Goal: Information Seeking & Learning: Learn about a topic

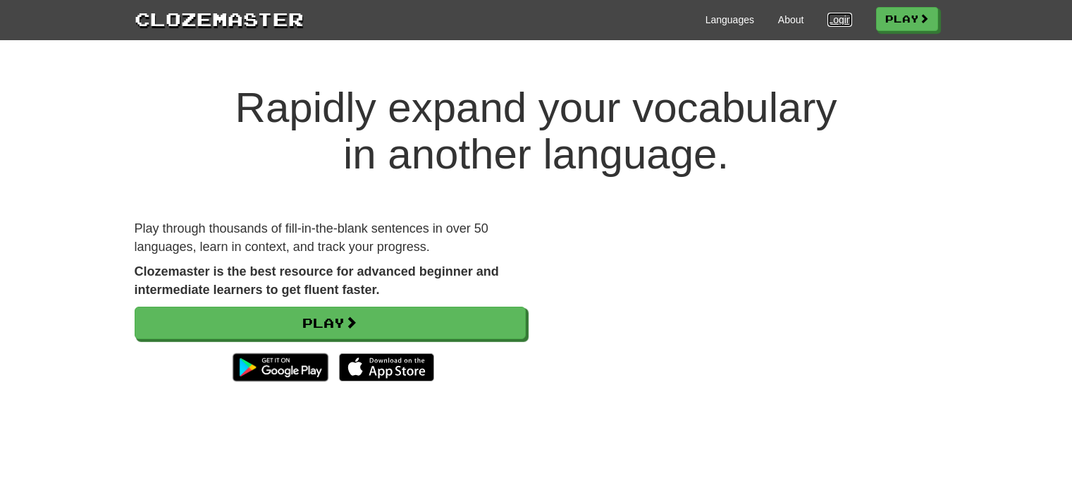
click at [842, 16] on link "Login" at bounding box center [839, 20] width 24 height 14
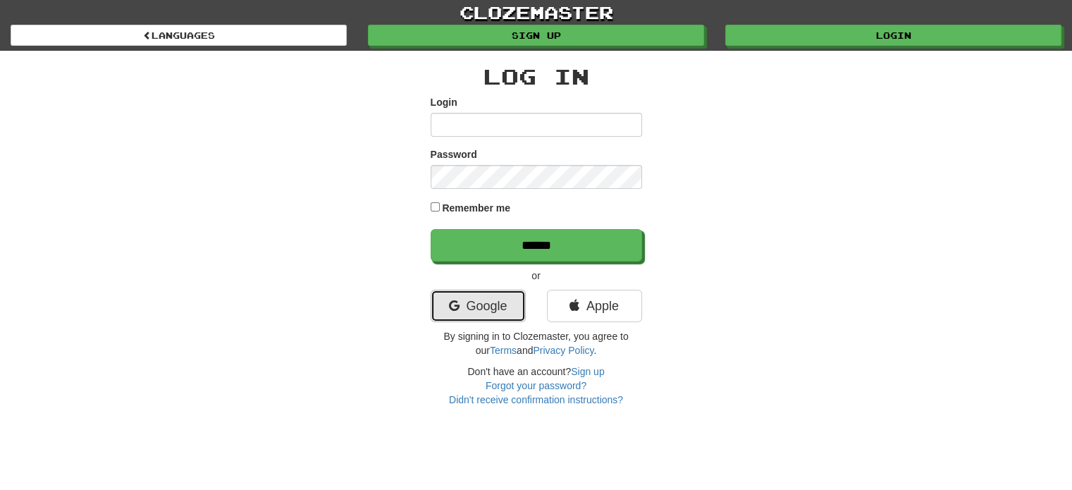
click at [499, 309] on link "Google" at bounding box center [478, 306] width 95 height 32
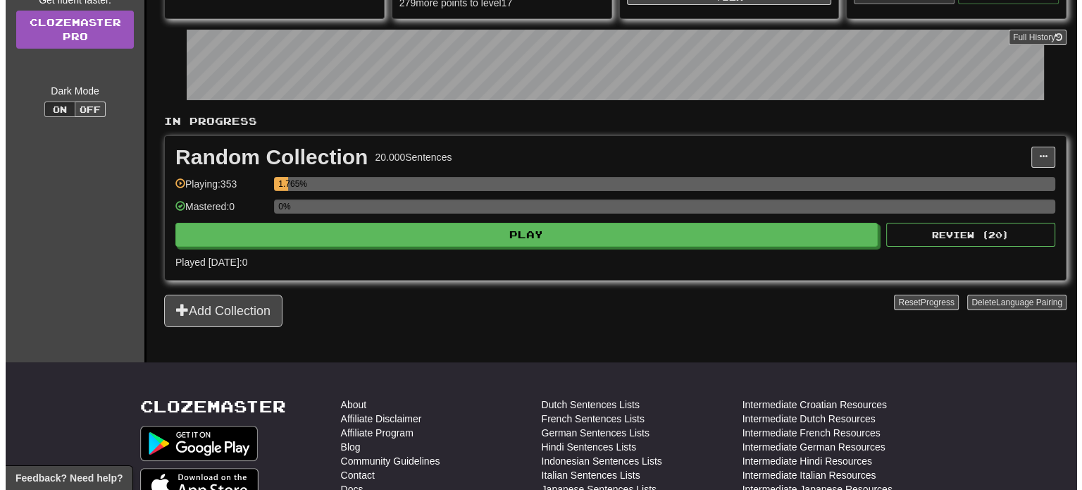
scroll to position [220, 0]
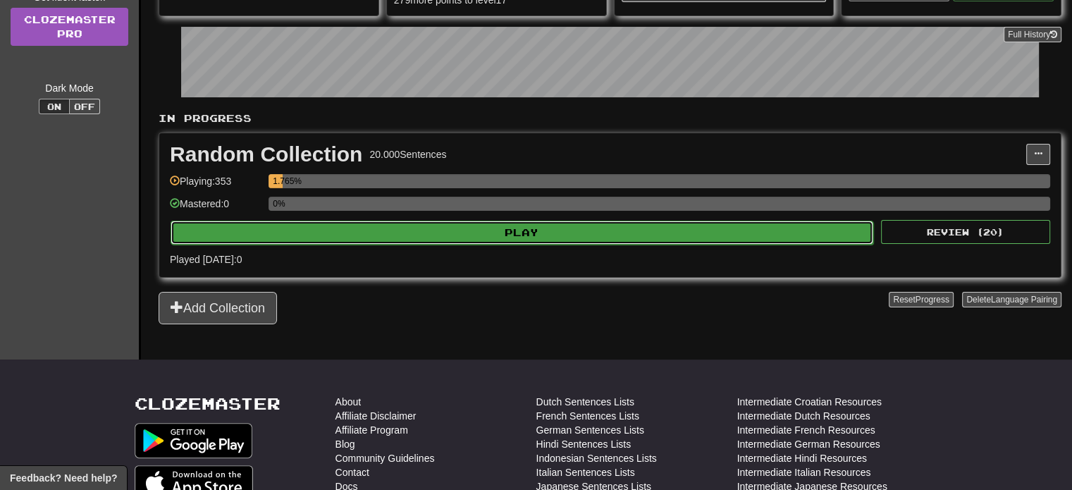
click at [471, 235] on button "Play" at bounding box center [522, 233] width 703 height 24
select select "**"
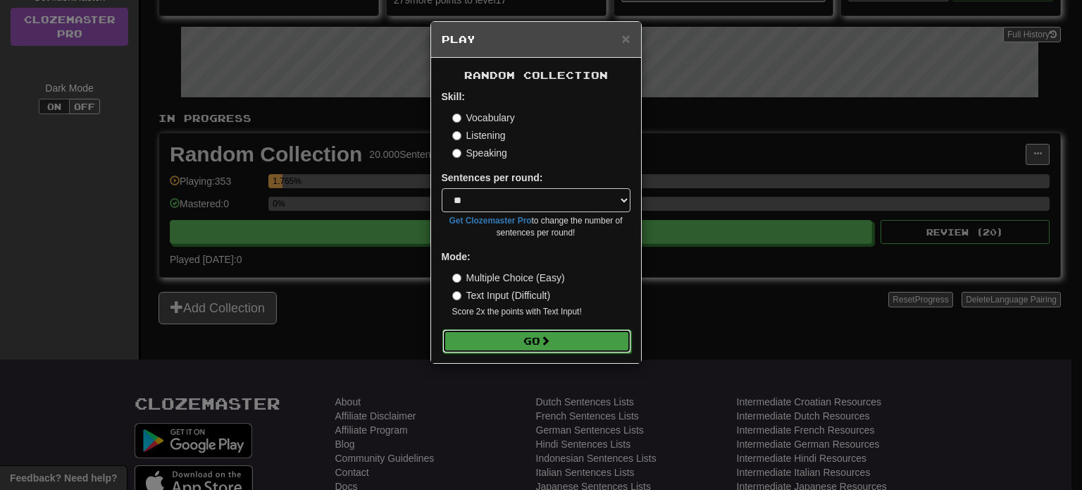
click at [500, 345] on button "Go" at bounding box center [537, 341] width 189 height 24
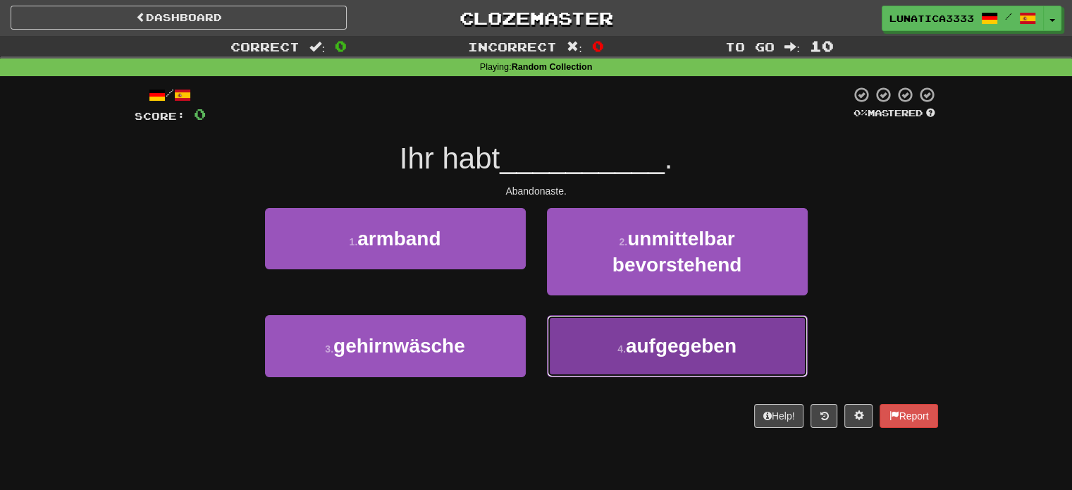
click at [703, 335] on span "aufgegeben" at bounding box center [681, 346] width 111 height 22
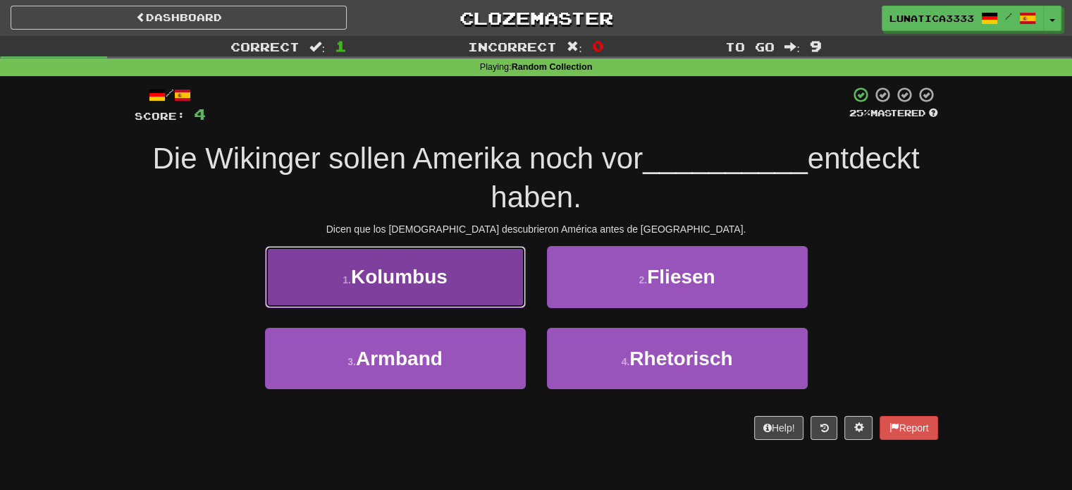
click at [417, 285] on span "Kolumbus" at bounding box center [399, 277] width 97 height 22
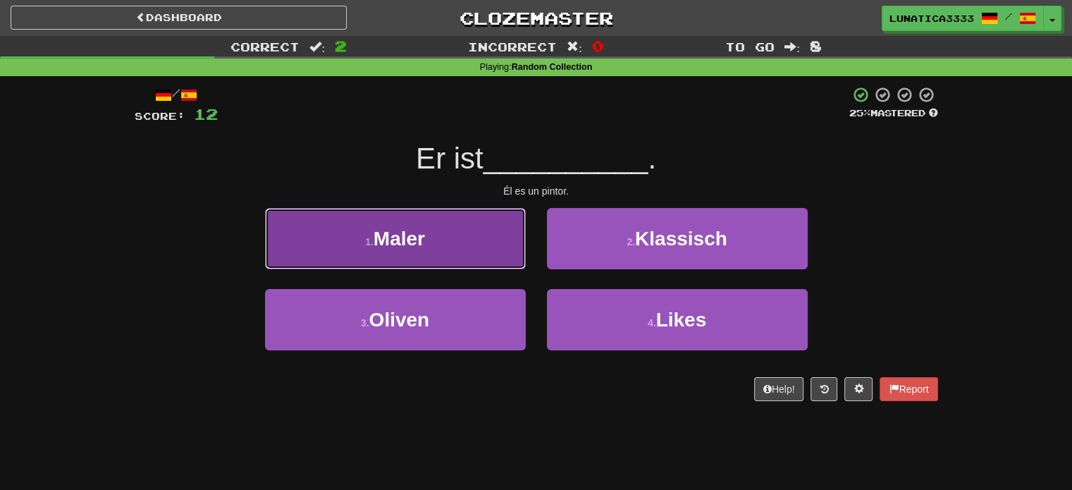
click at [454, 239] on button "1 . Maler" at bounding box center [395, 238] width 261 height 61
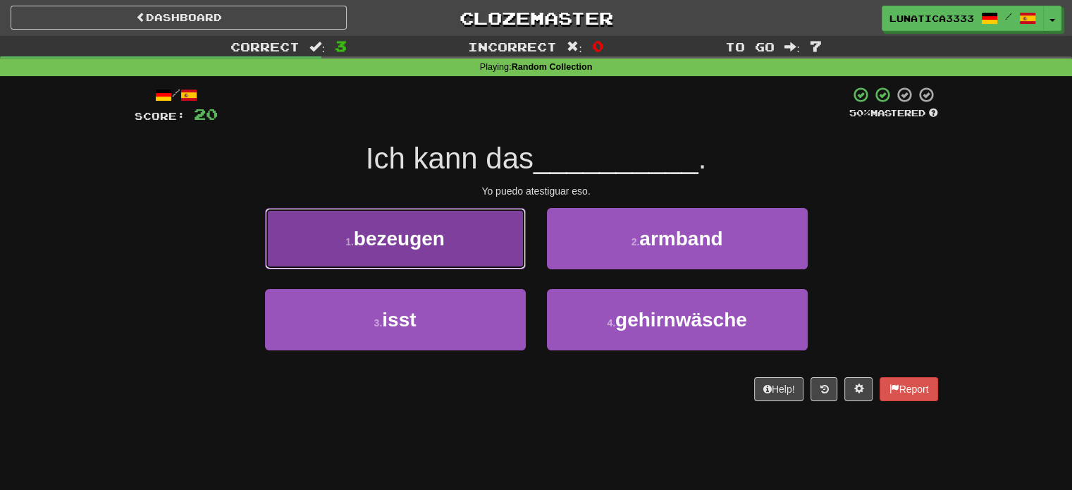
click at [462, 233] on button "1 . bezeugen" at bounding box center [395, 238] width 261 height 61
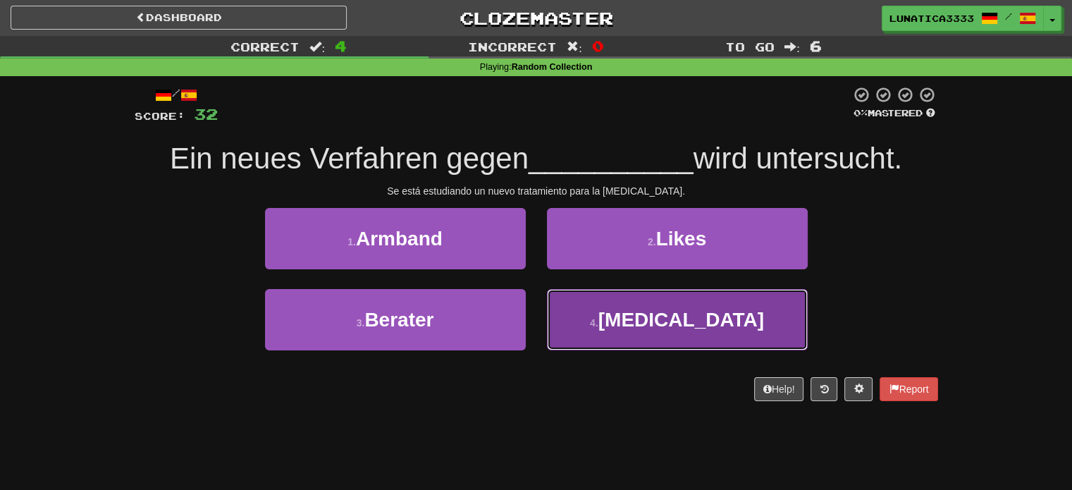
click at [610, 335] on button "4 . Hepatitis" at bounding box center [677, 319] width 261 height 61
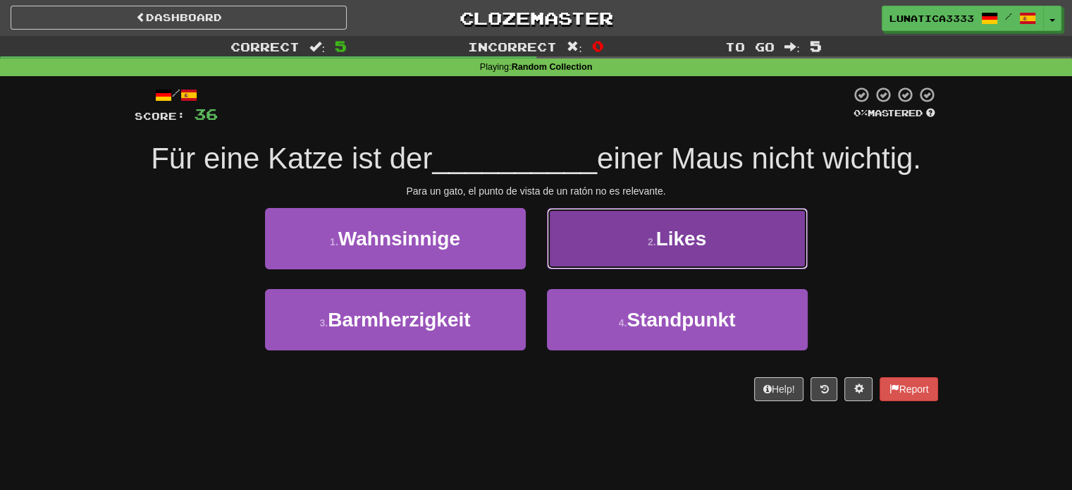
click at [635, 249] on button "2 . Likes" at bounding box center [677, 238] width 261 height 61
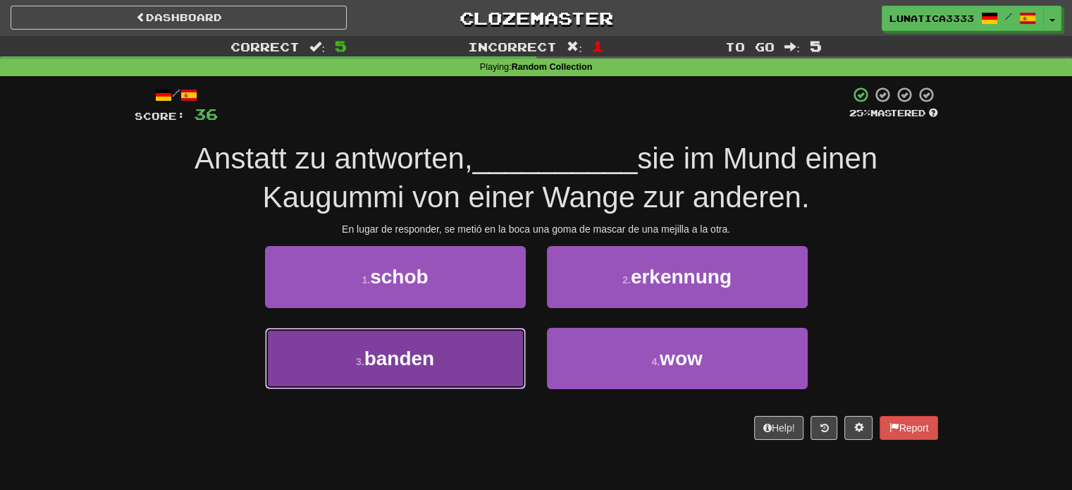
click at [429, 359] on span "banden" at bounding box center [399, 358] width 70 height 22
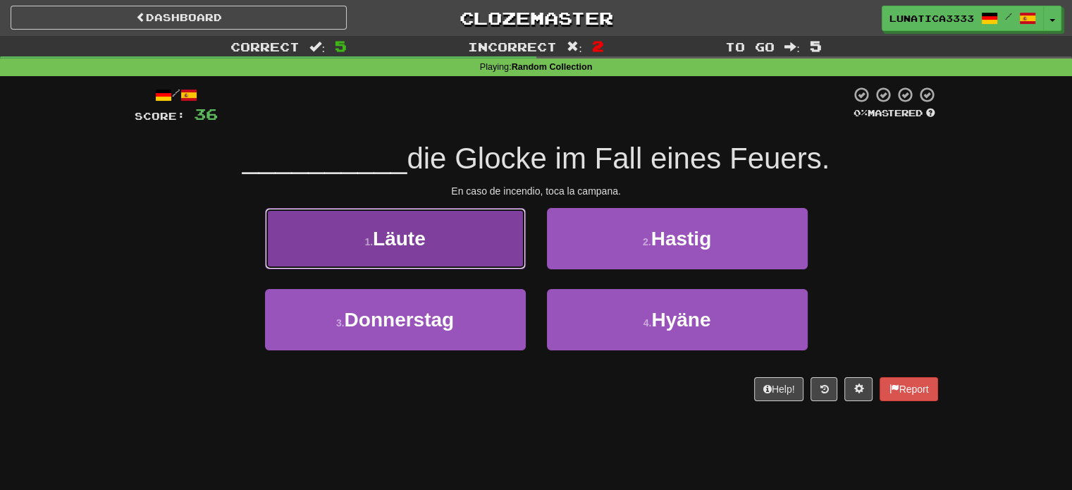
click at [473, 225] on button "1 . Läute" at bounding box center [395, 238] width 261 height 61
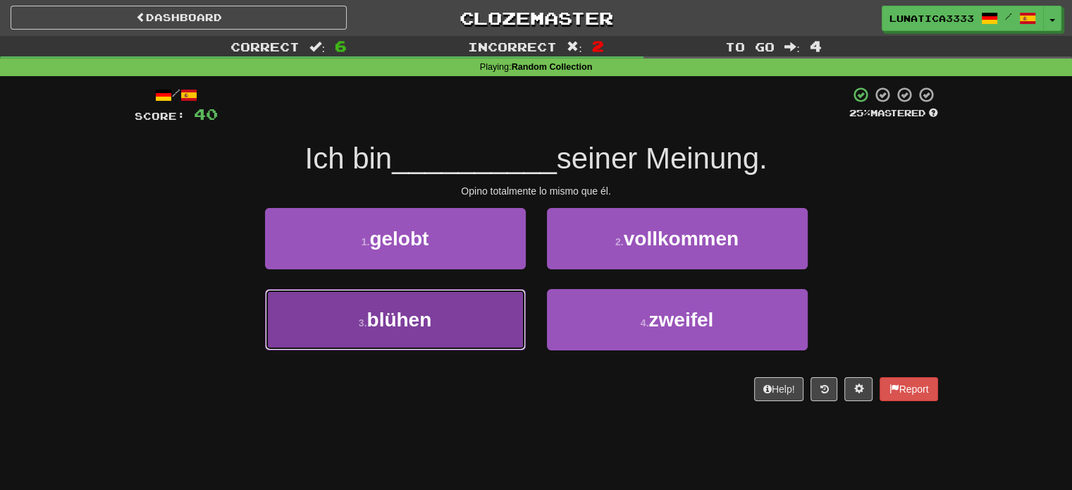
click at [443, 332] on button "3 . blühen" at bounding box center [395, 319] width 261 height 61
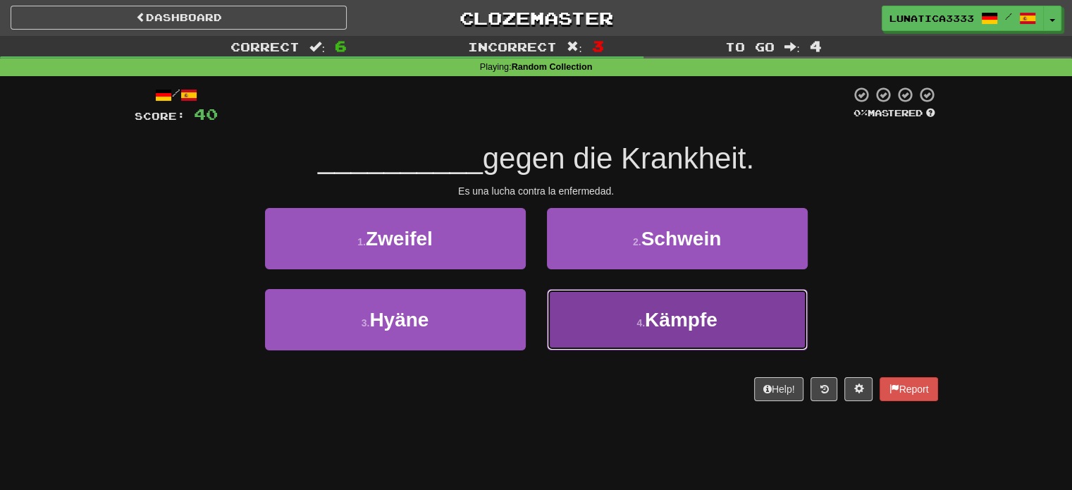
click at [656, 343] on button "4 . Kämpfe" at bounding box center [677, 319] width 261 height 61
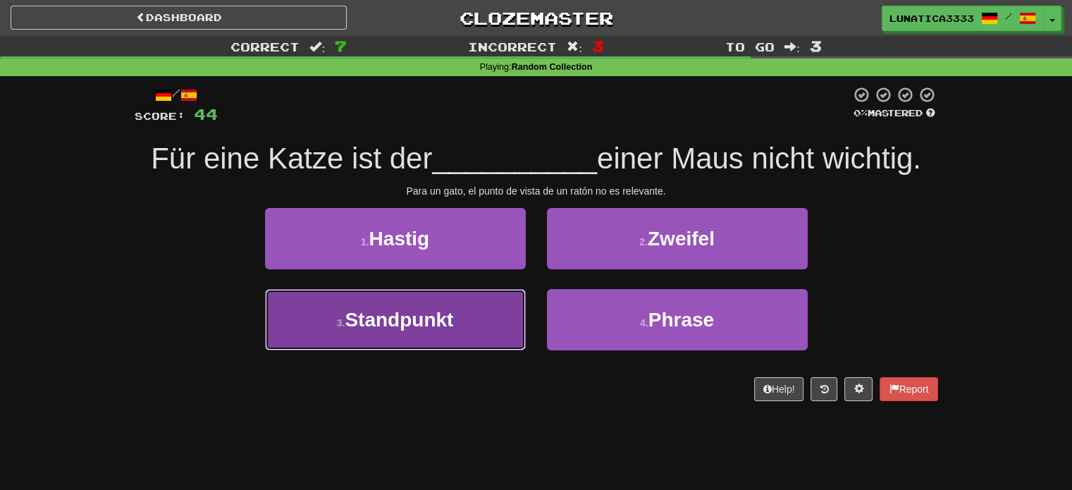
click at [417, 319] on span "Standpunkt" at bounding box center [399, 320] width 109 height 22
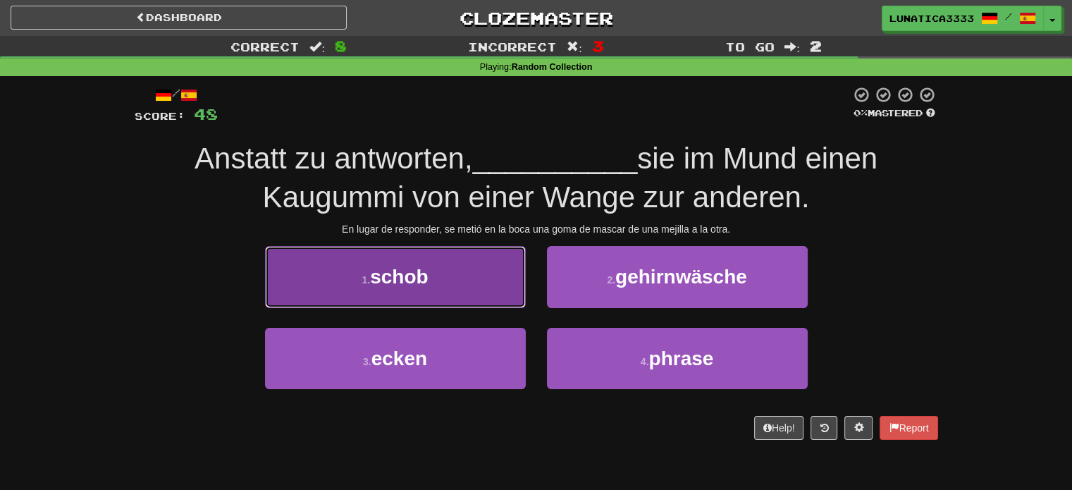
click at [416, 294] on button "1 . schob" at bounding box center [395, 276] width 261 height 61
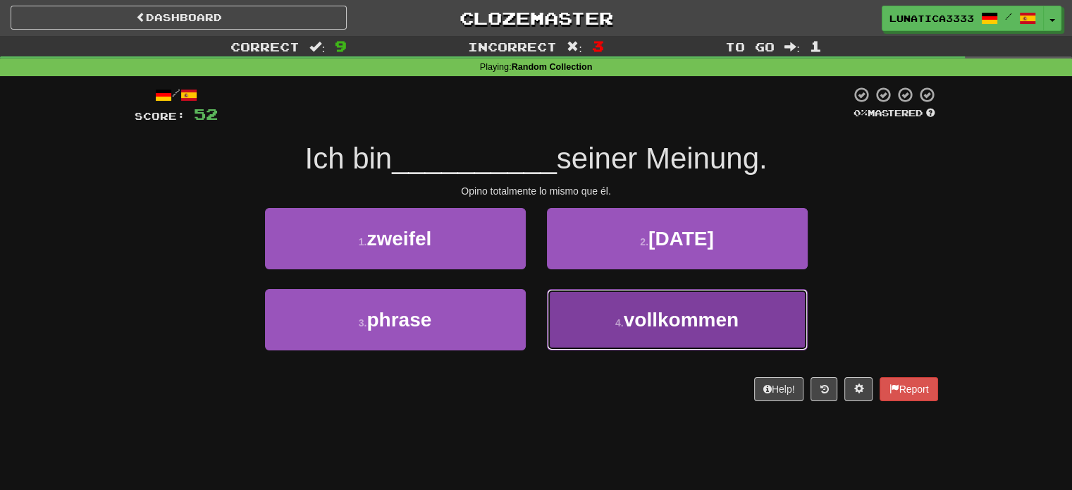
click at [598, 295] on button "4 . vollkommen" at bounding box center [677, 319] width 261 height 61
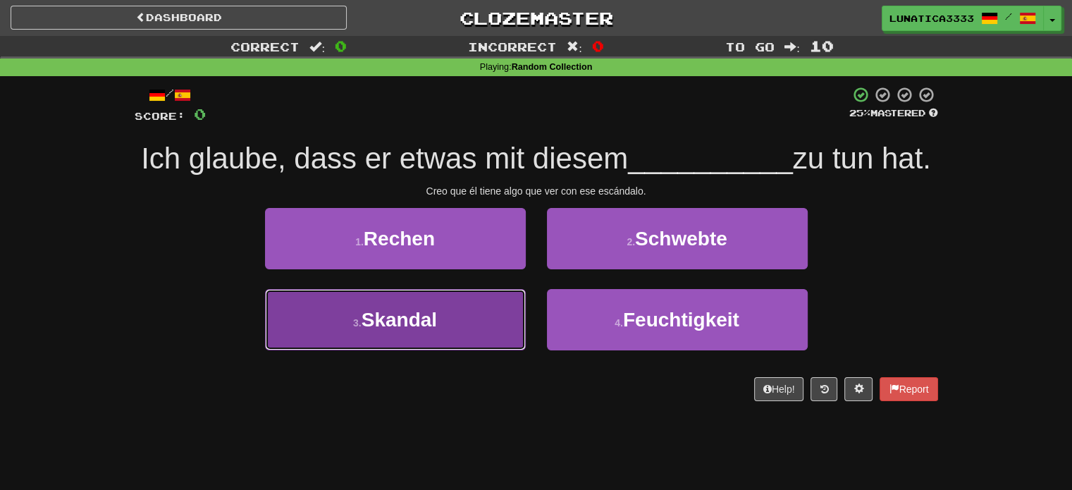
click at [495, 350] on button "3 . Skandal" at bounding box center [395, 319] width 261 height 61
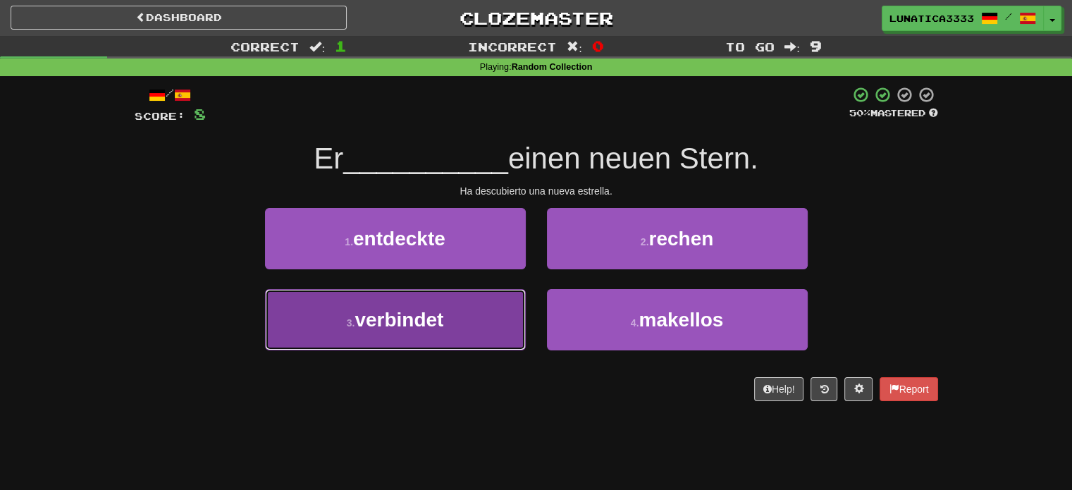
click at [455, 324] on button "3 . verbindet" at bounding box center [395, 319] width 261 height 61
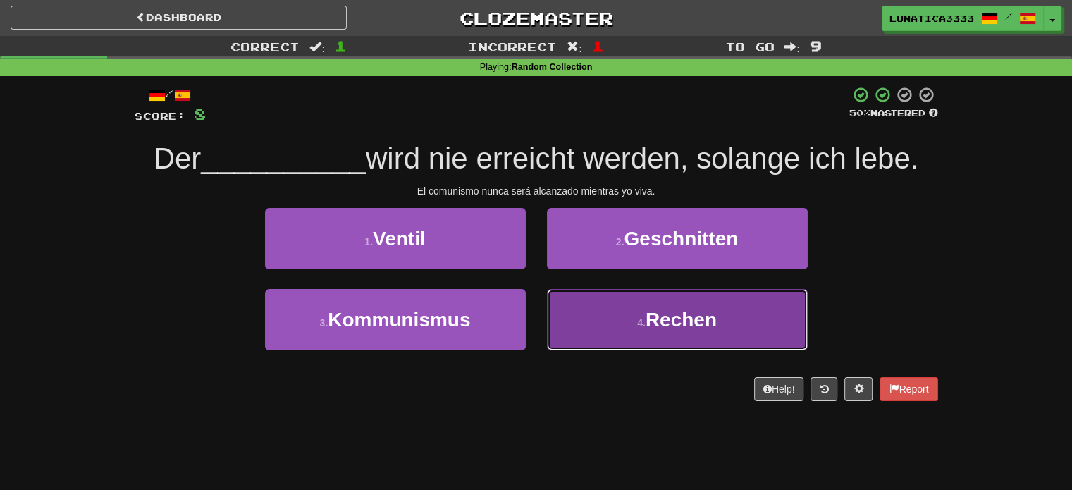
click at [599, 329] on button "4 . Rechen" at bounding box center [677, 319] width 261 height 61
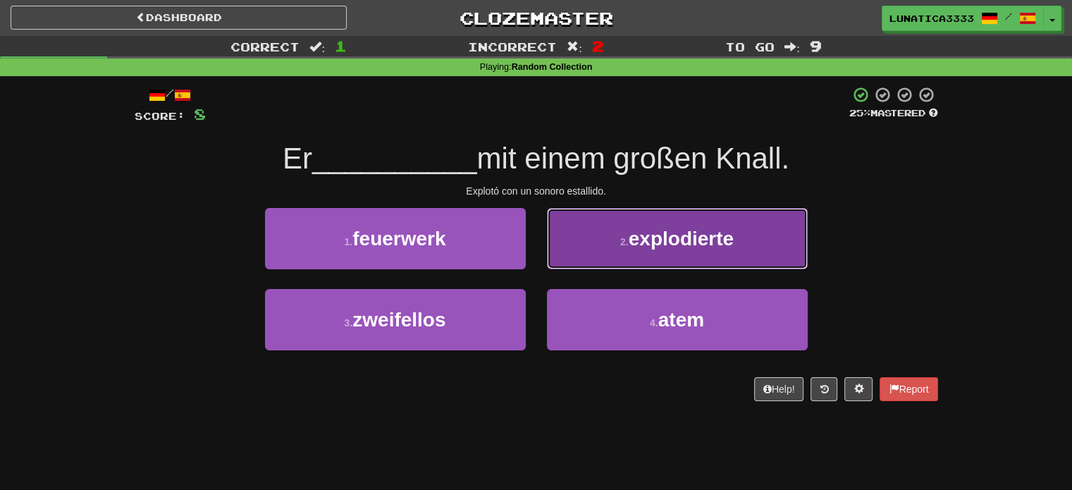
click at [646, 230] on span "explodierte" at bounding box center [681, 239] width 105 height 22
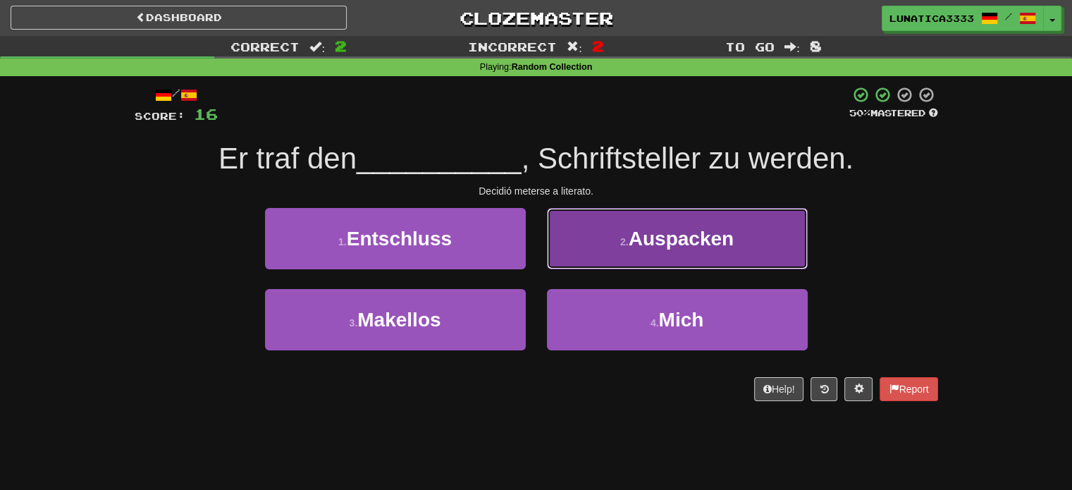
click at [601, 236] on button "2 . Auspacken" at bounding box center [677, 238] width 261 height 61
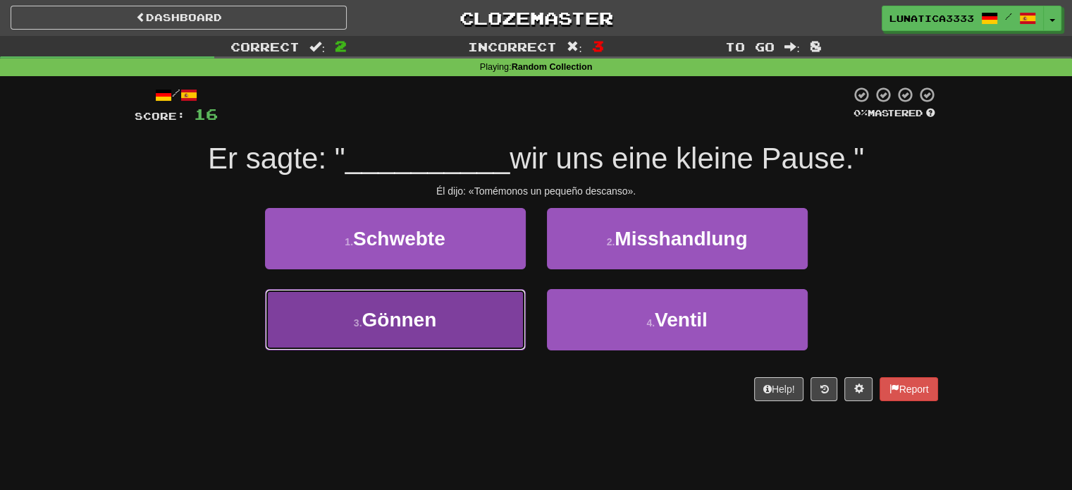
click at [496, 316] on button "3 . Gönnen" at bounding box center [395, 319] width 261 height 61
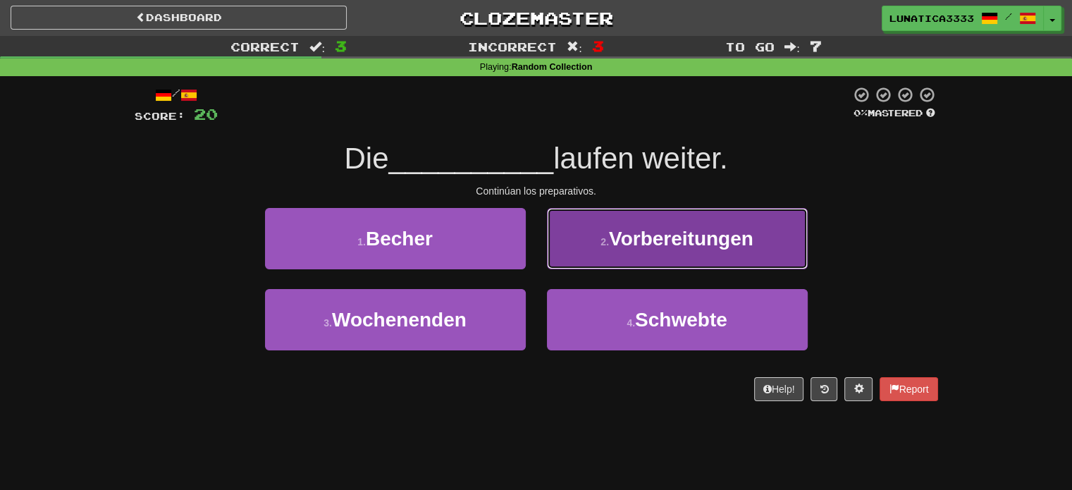
click at [580, 264] on button "2 . Vorbereitungen" at bounding box center [677, 238] width 261 height 61
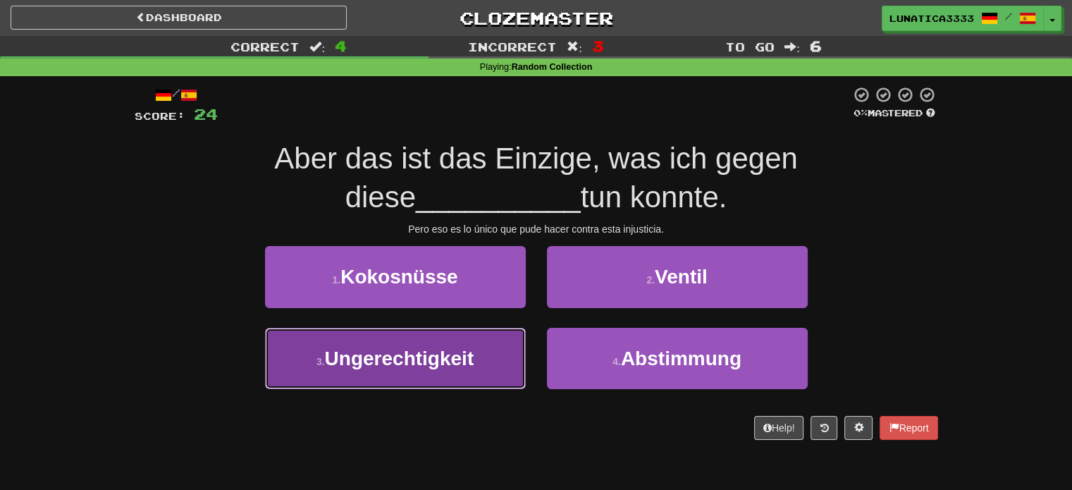
click at [451, 340] on button "3 . Ungerechtigkeit" at bounding box center [395, 358] width 261 height 61
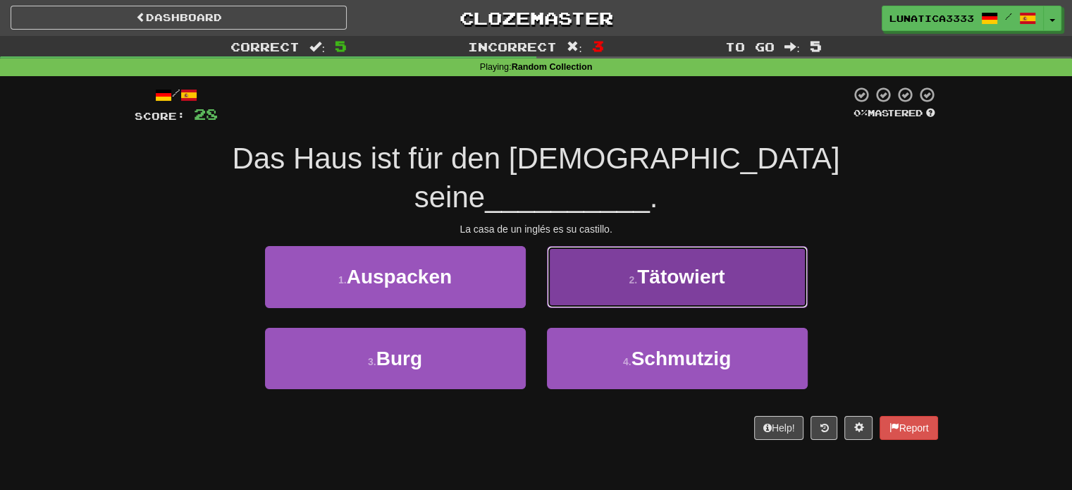
click at [591, 263] on button "2 . Tätowiert" at bounding box center [677, 276] width 261 height 61
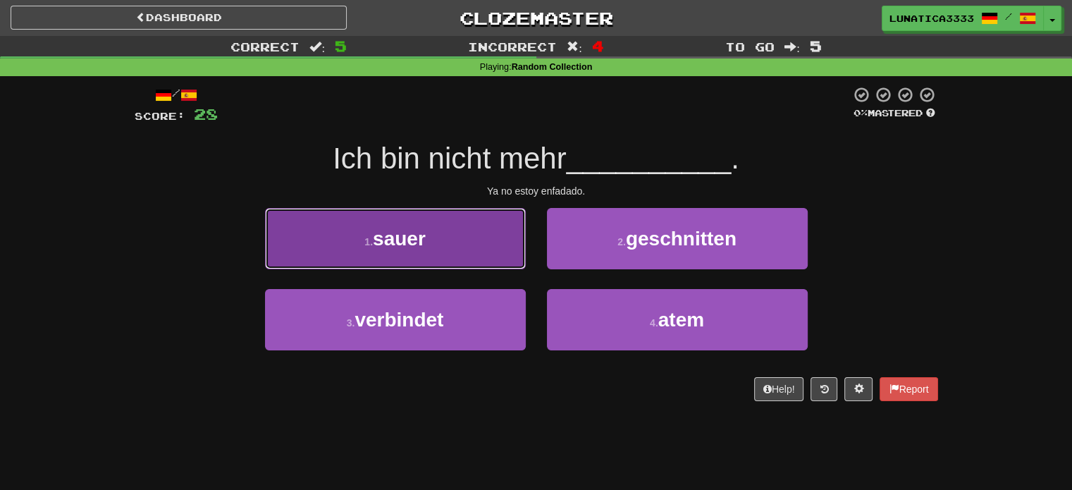
click at [395, 233] on span "sauer" at bounding box center [399, 239] width 53 height 22
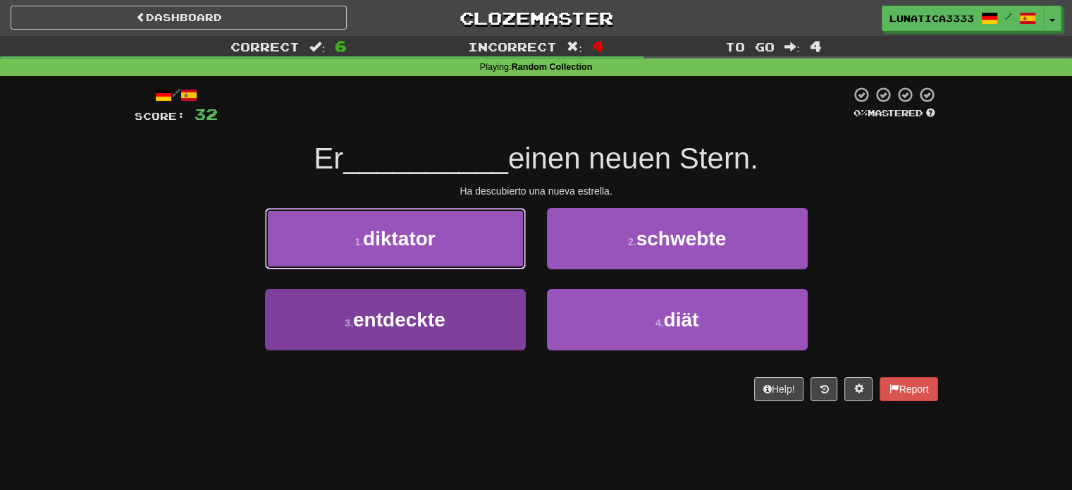
drag, startPoint x: 395, startPoint y: 233, endPoint x: 465, endPoint y: 317, distance: 109.1
click at [465, 317] on div "1 . diktator 2 . schwebte 3 . entdeckte 4 . diät" at bounding box center [536, 289] width 825 height 163
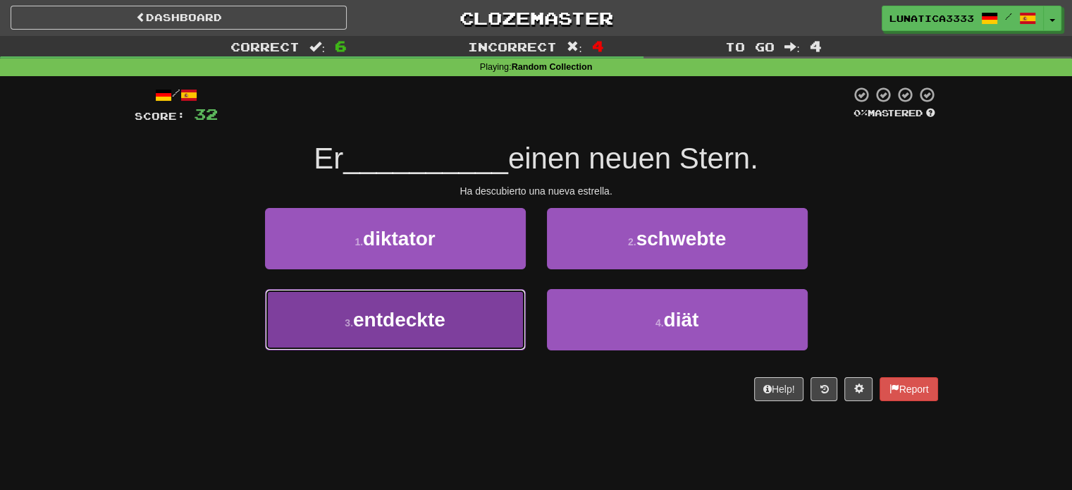
click at [436, 309] on span "entdeckte" at bounding box center [399, 320] width 92 height 22
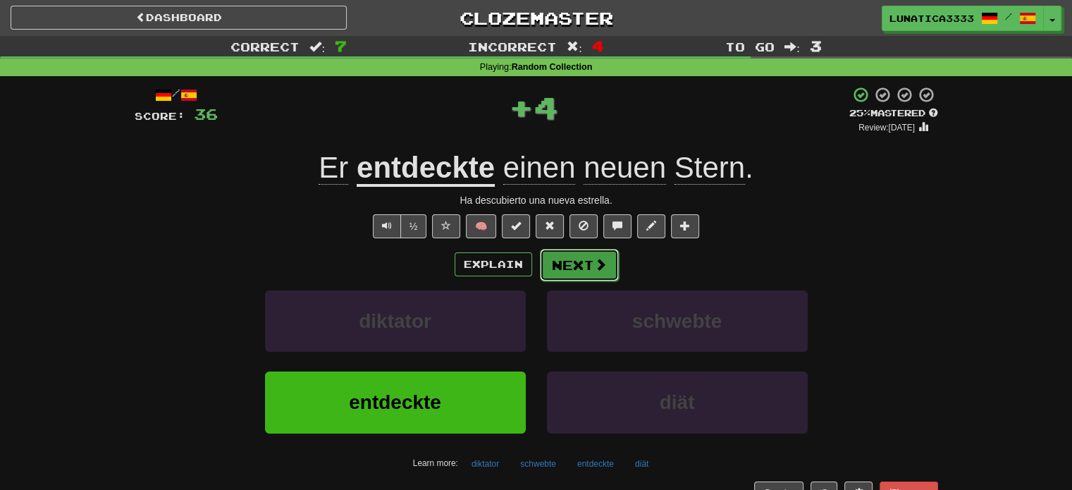
click at [583, 264] on button "Next" at bounding box center [579, 265] width 79 height 32
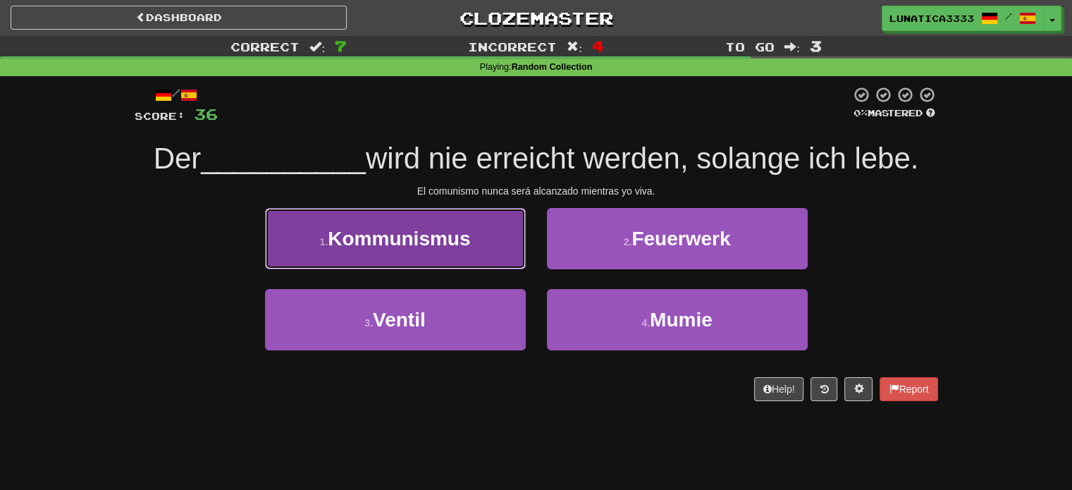
click at [478, 230] on button "1 . Kommunismus" at bounding box center [395, 238] width 261 height 61
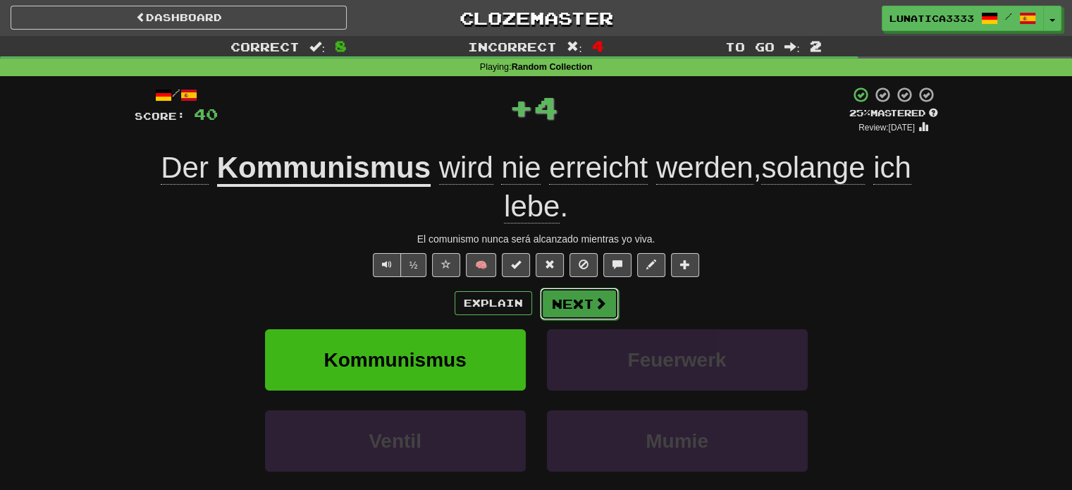
click at [598, 297] on span at bounding box center [600, 303] width 13 height 13
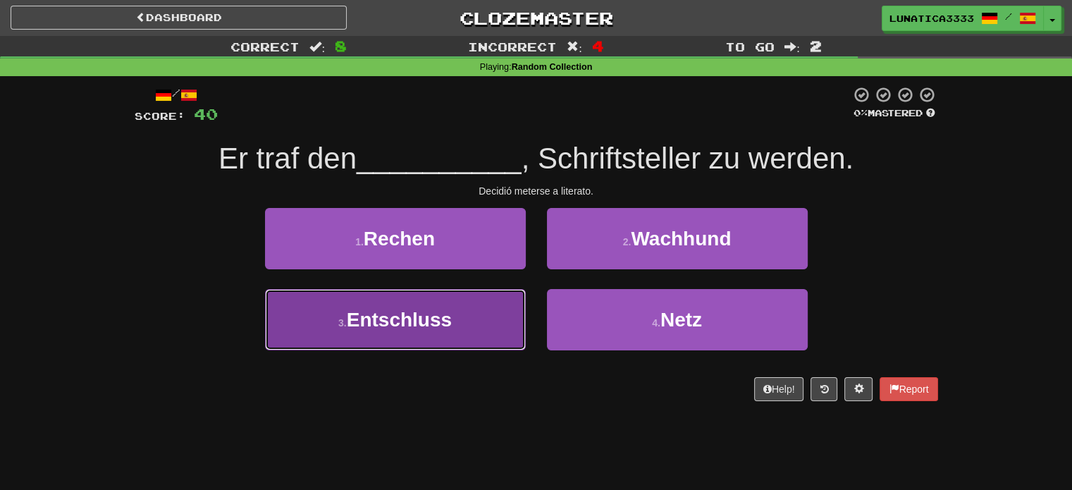
click at [414, 316] on span "Entschluss" at bounding box center [399, 320] width 105 height 22
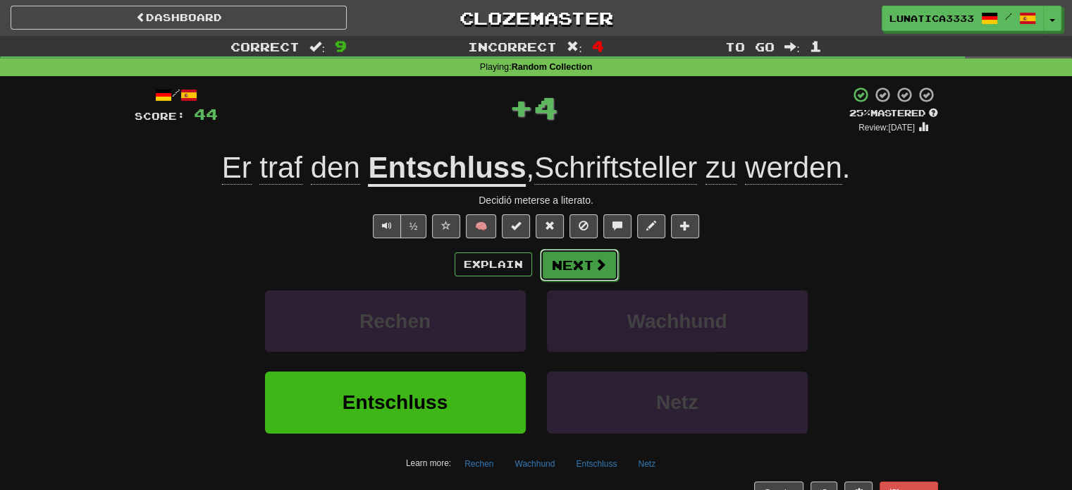
click at [564, 273] on button "Next" at bounding box center [579, 265] width 79 height 32
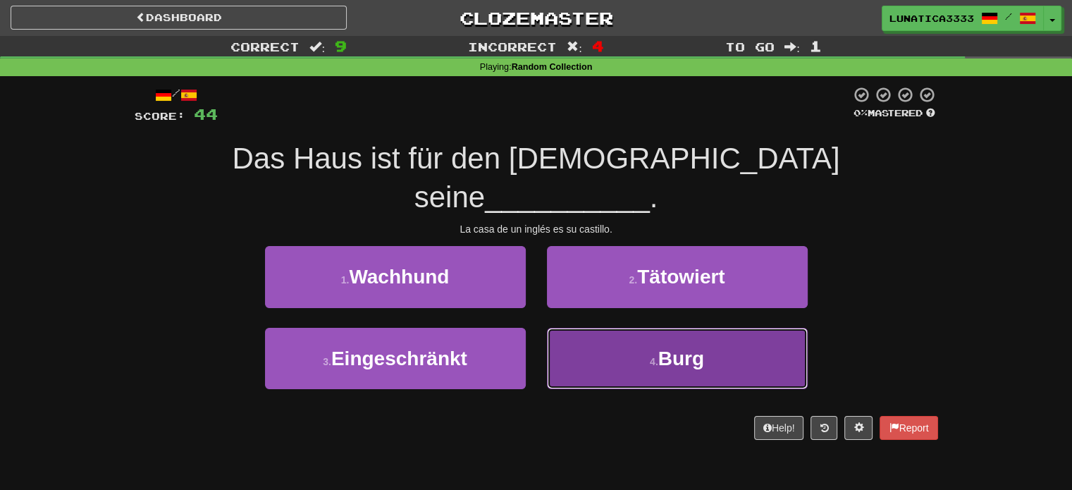
click at [610, 334] on button "4 . Burg" at bounding box center [677, 358] width 261 height 61
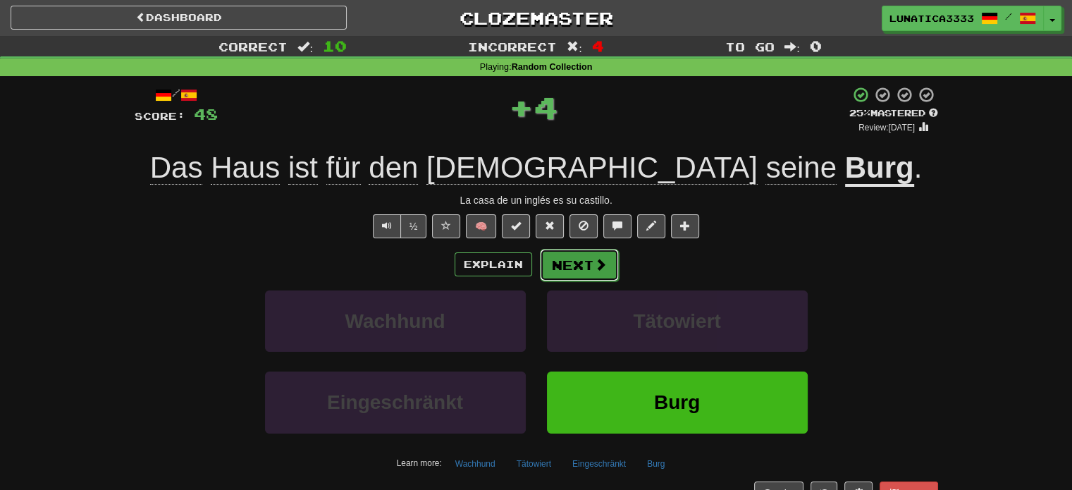
click at [568, 263] on button "Next" at bounding box center [579, 265] width 79 height 32
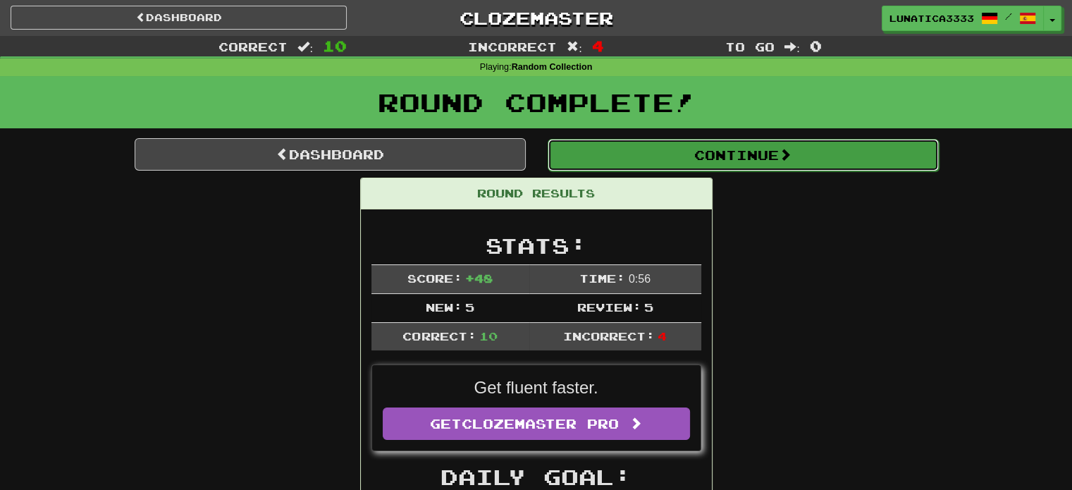
click at [681, 159] on button "Continue" at bounding box center [743, 155] width 391 height 32
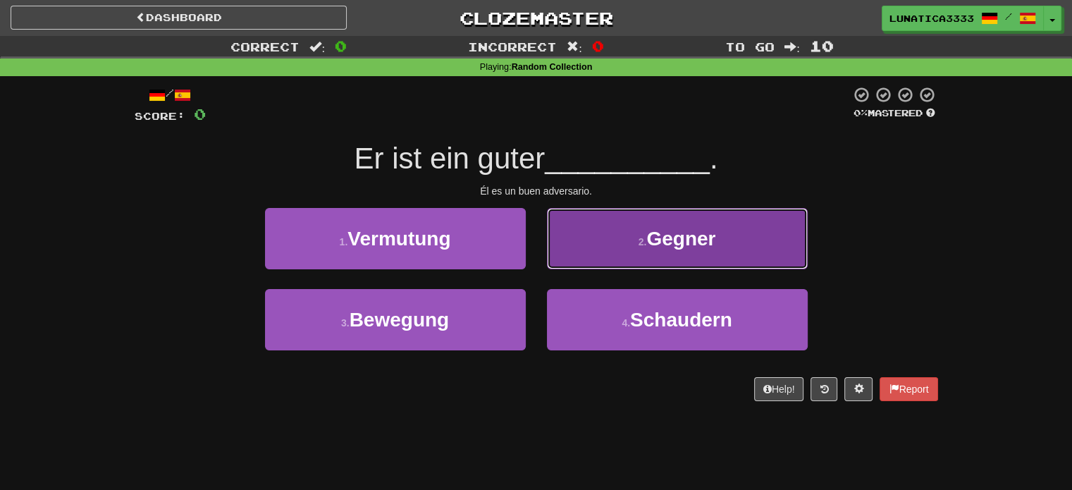
click at [736, 260] on button "2 . Gegner" at bounding box center [677, 238] width 261 height 61
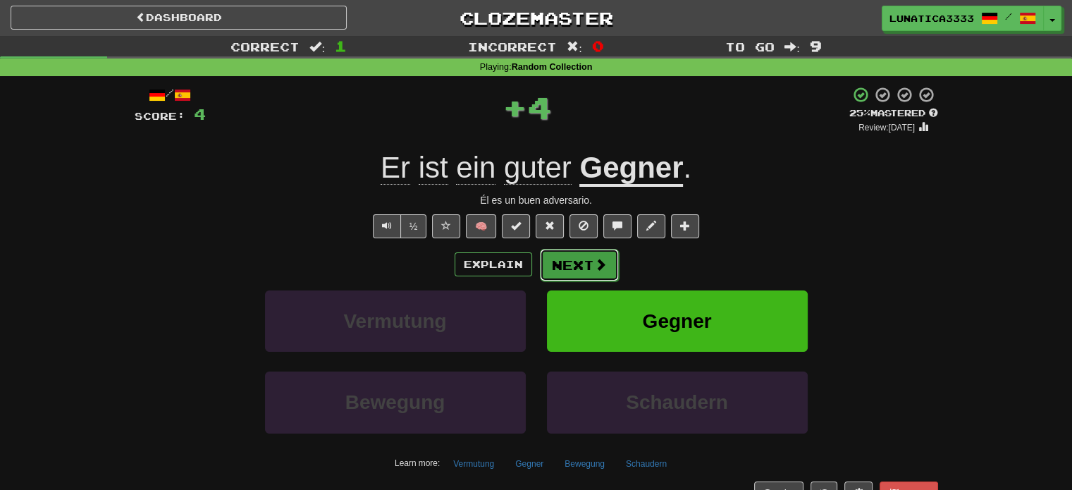
click at [591, 273] on button "Next" at bounding box center [579, 265] width 79 height 32
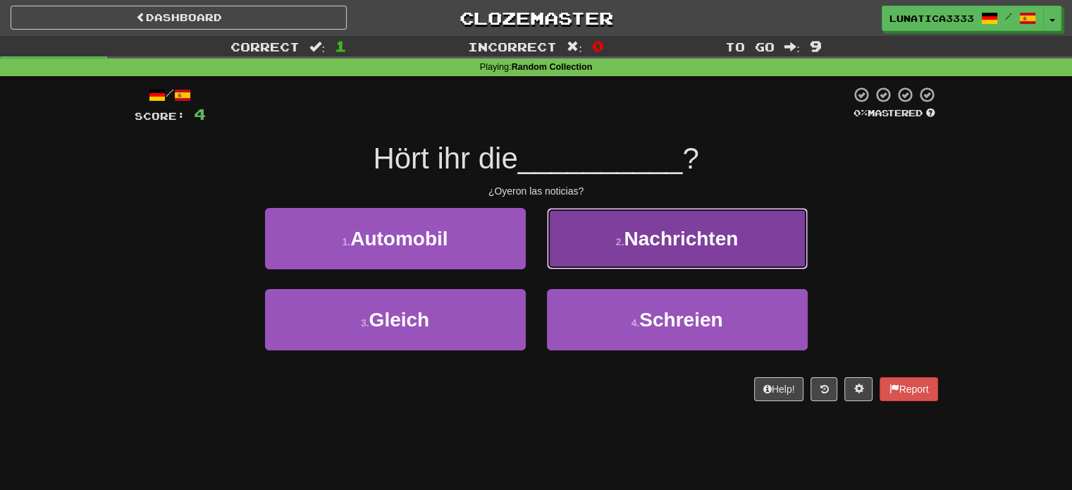
click at [679, 247] on span "Nachrichten" at bounding box center [681, 239] width 114 height 22
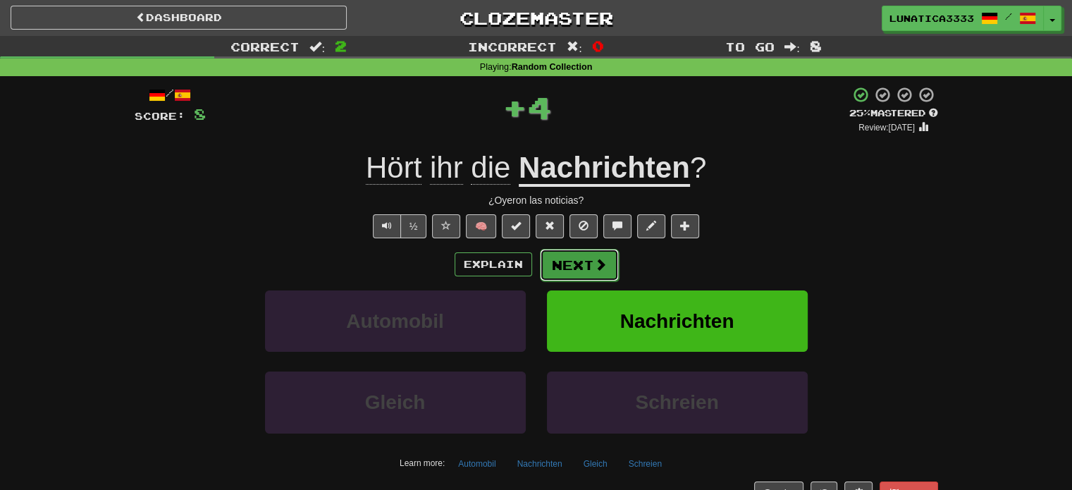
click at [598, 260] on span at bounding box center [600, 264] width 13 height 13
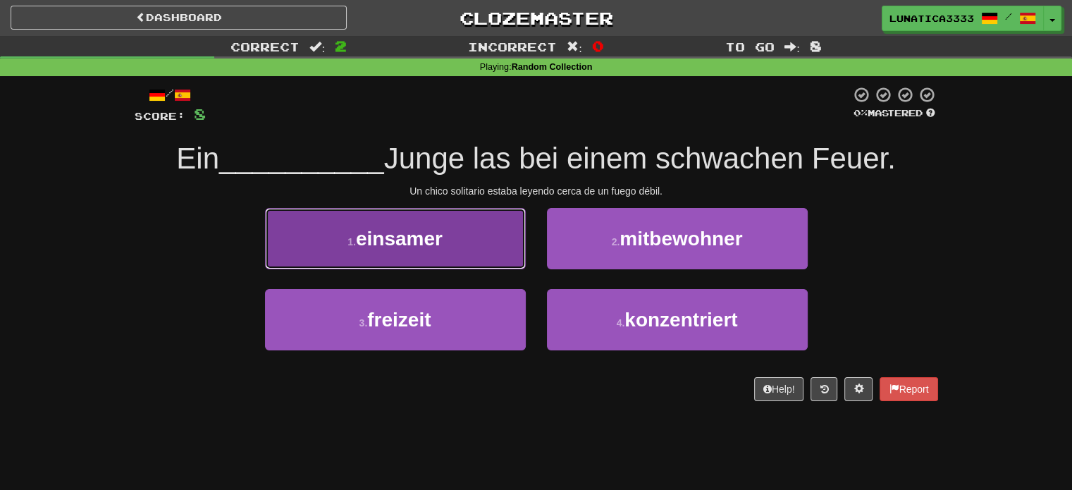
click at [474, 236] on button "1 . einsamer" at bounding box center [395, 238] width 261 height 61
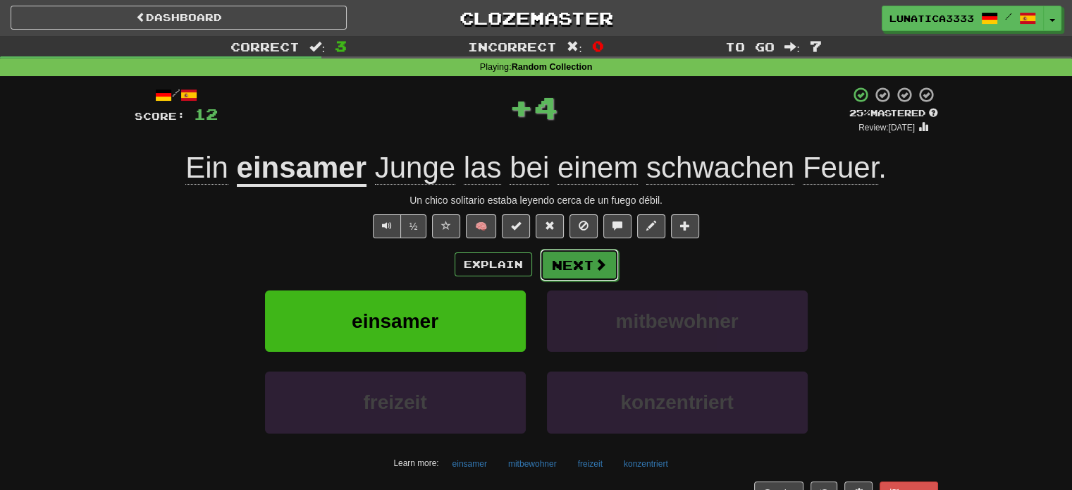
click at [581, 265] on button "Next" at bounding box center [579, 265] width 79 height 32
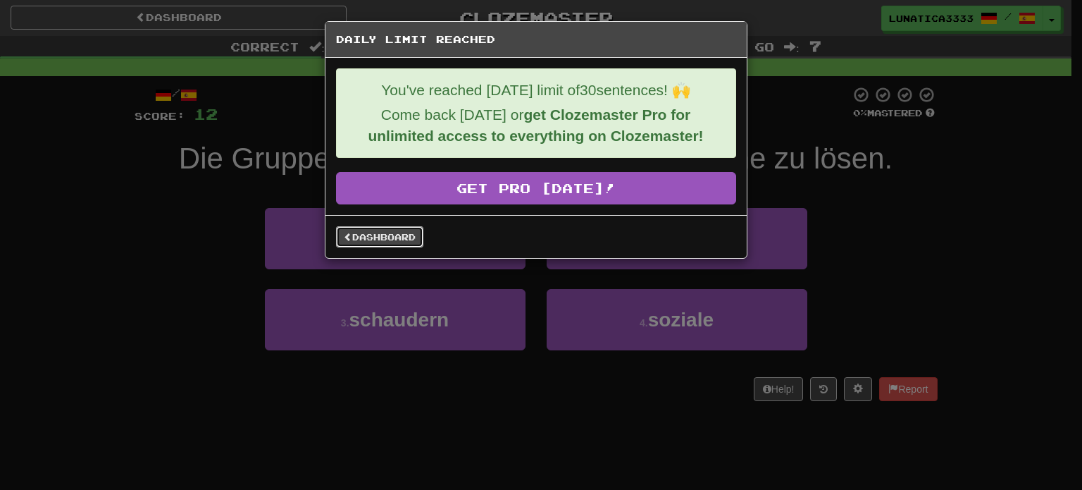
click at [407, 233] on link "Dashboard" at bounding box center [379, 236] width 87 height 21
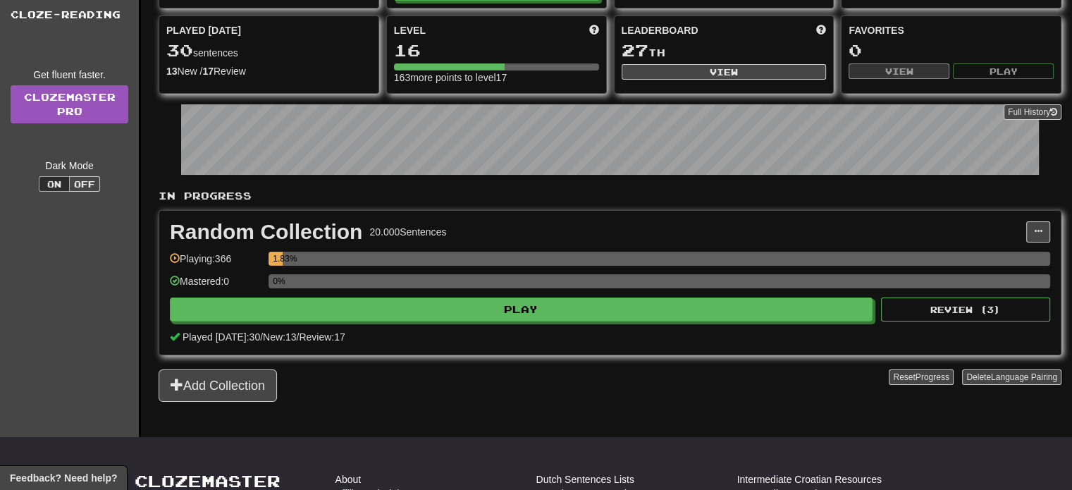
scroll to position [144, 0]
